Goal: Complete application form

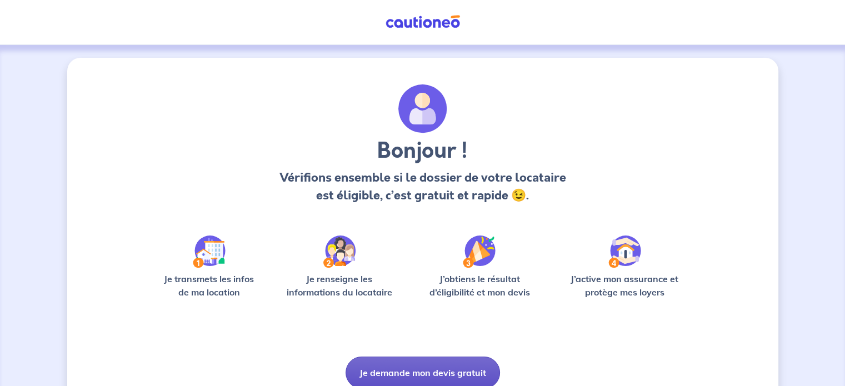
click at [397, 368] on button "Je demande mon devis gratuit" at bounding box center [423, 373] width 154 height 32
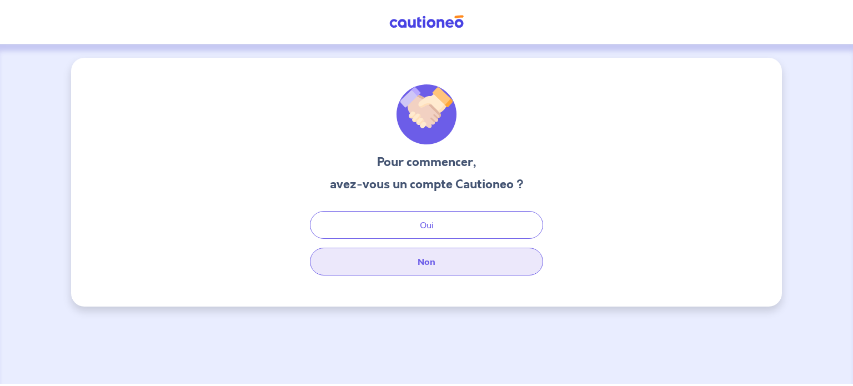
click at [405, 261] on button "Non" at bounding box center [426, 262] width 233 height 28
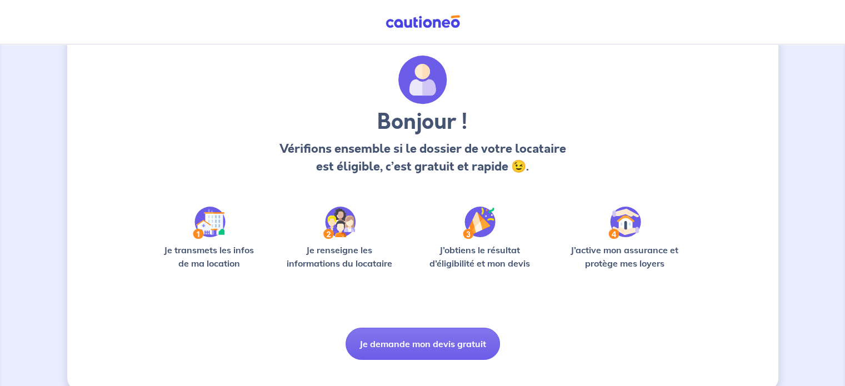
scroll to position [47, 0]
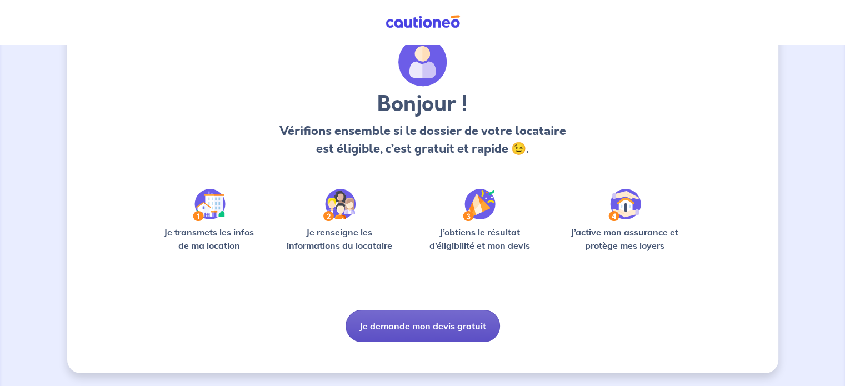
click at [440, 329] on button "Je demande mon devis gratuit" at bounding box center [423, 326] width 154 height 32
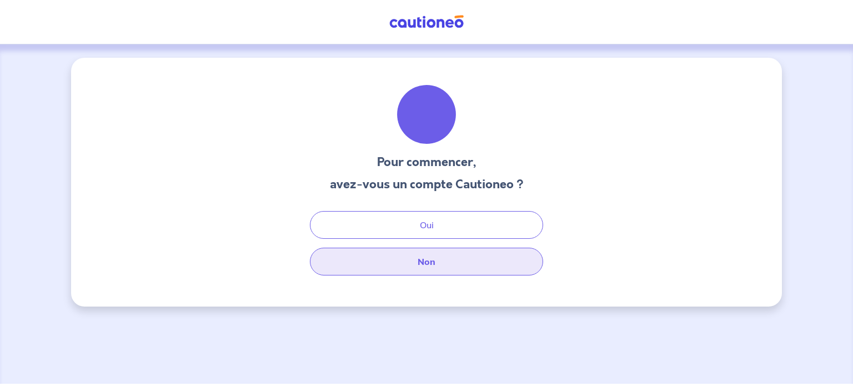
click at [432, 258] on button "Non" at bounding box center [426, 262] width 233 height 28
